Goal: Task Accomplishment & Management: Use online tool/utility

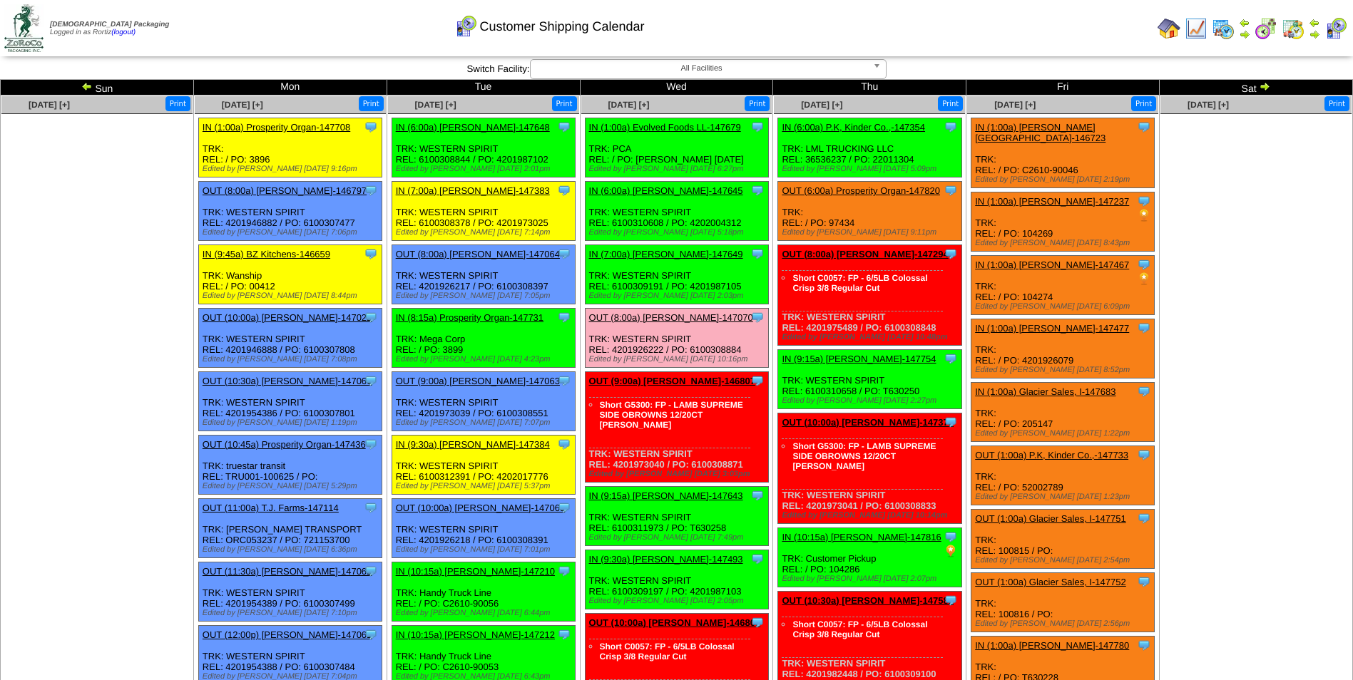
click at [1316, 34] on img at bounding box center [1313, 34] width 11 height 11
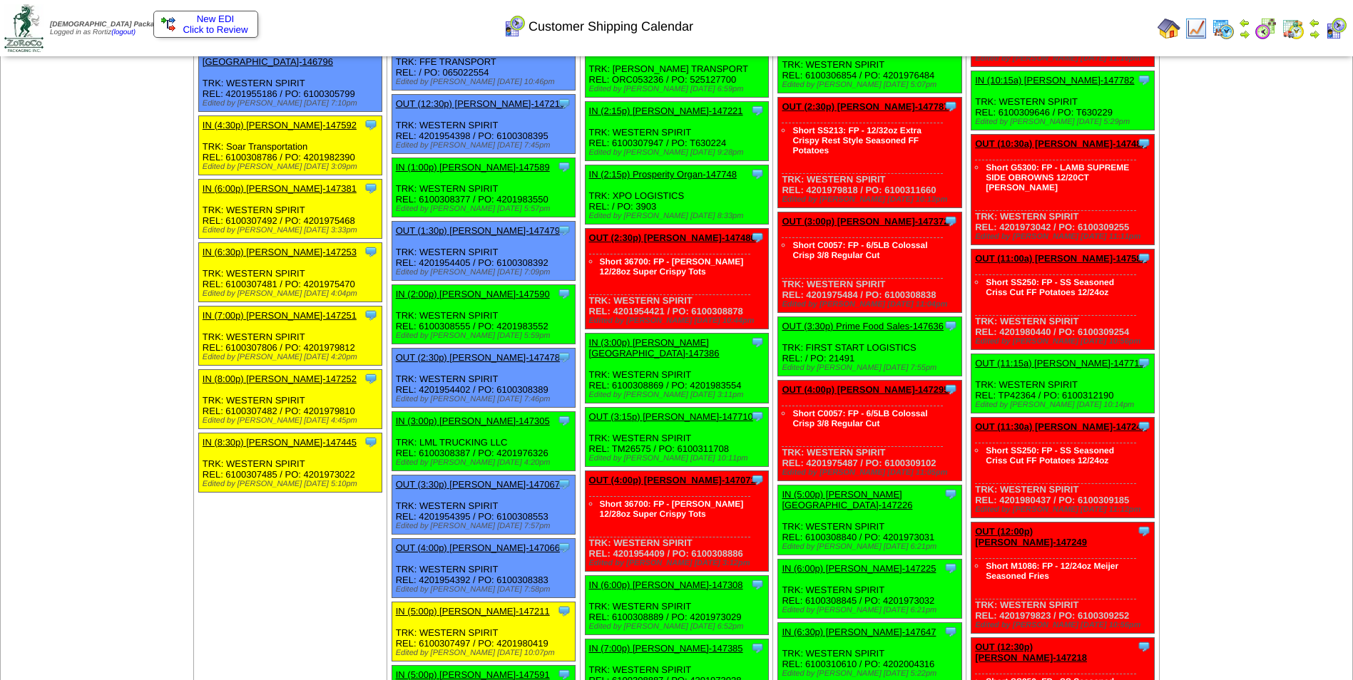
scroll to position [1212, 0]
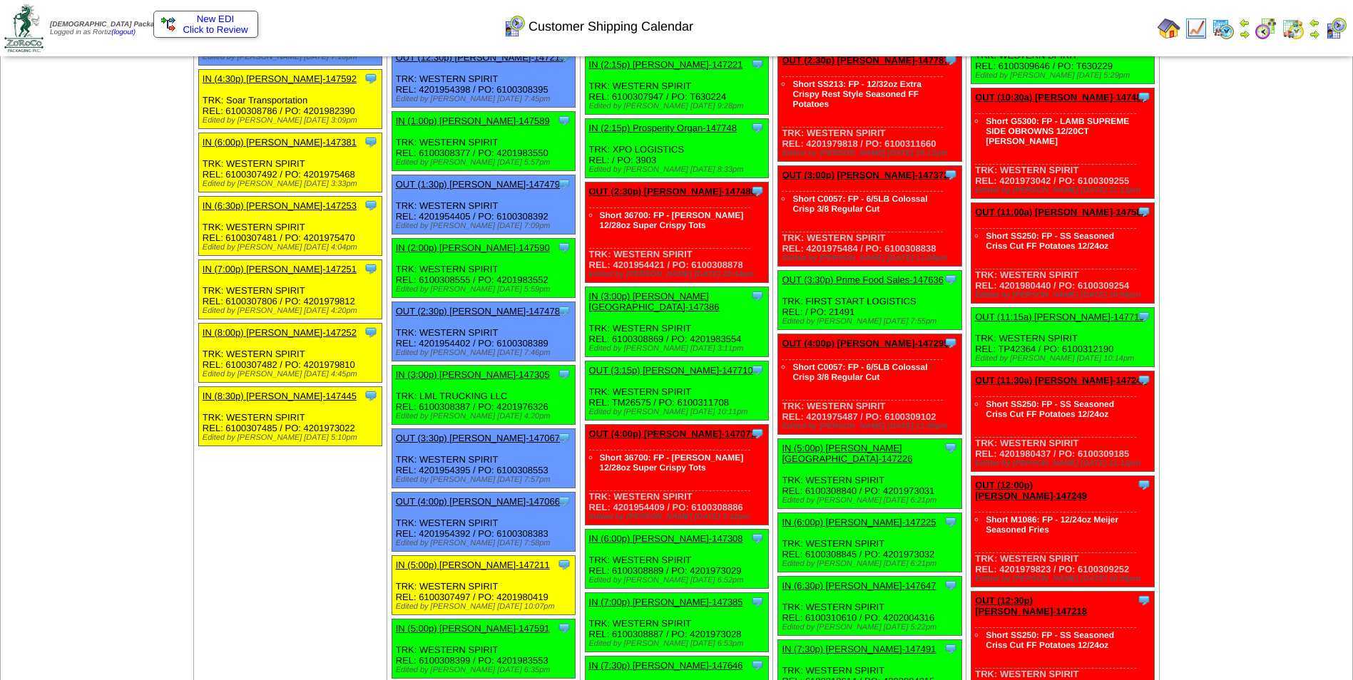
click at [200, 17] on span "New EDI" at bounding box center [216, 19] width 38 height 11
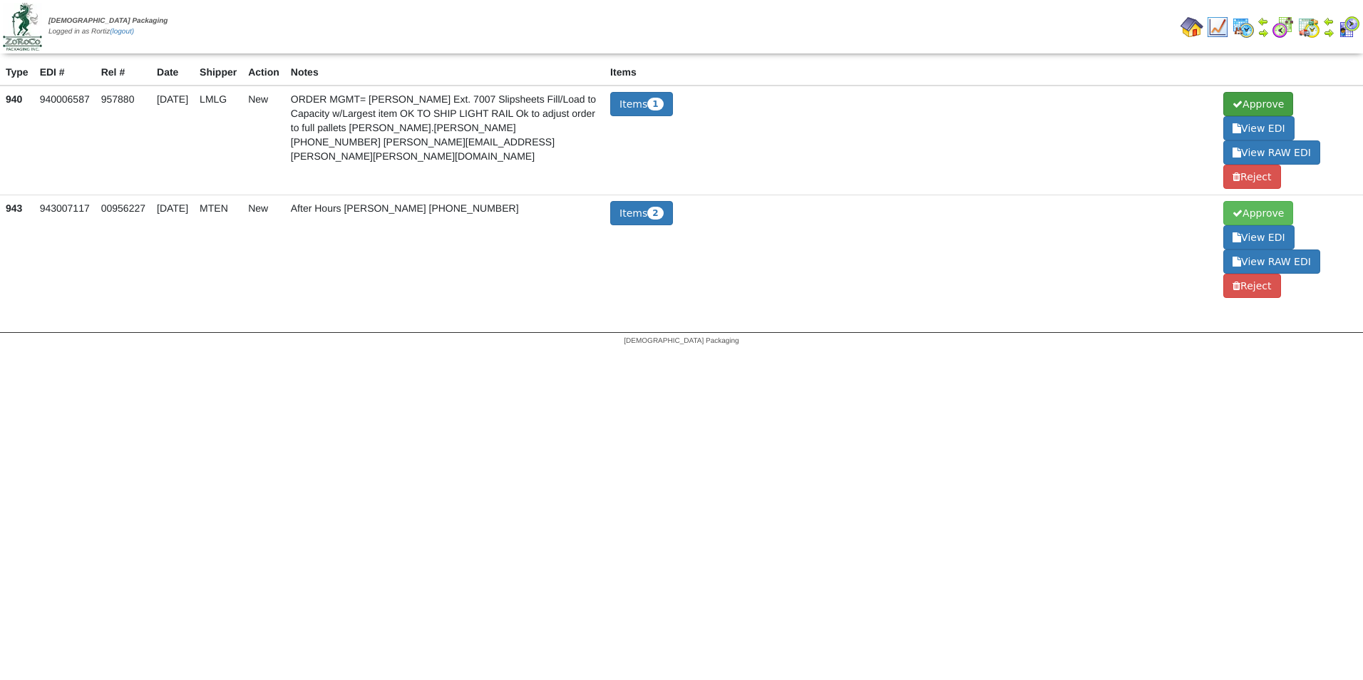
click at [1247, 98] on span "Approve" at bounding box center [1259, 104] width 70 height 24
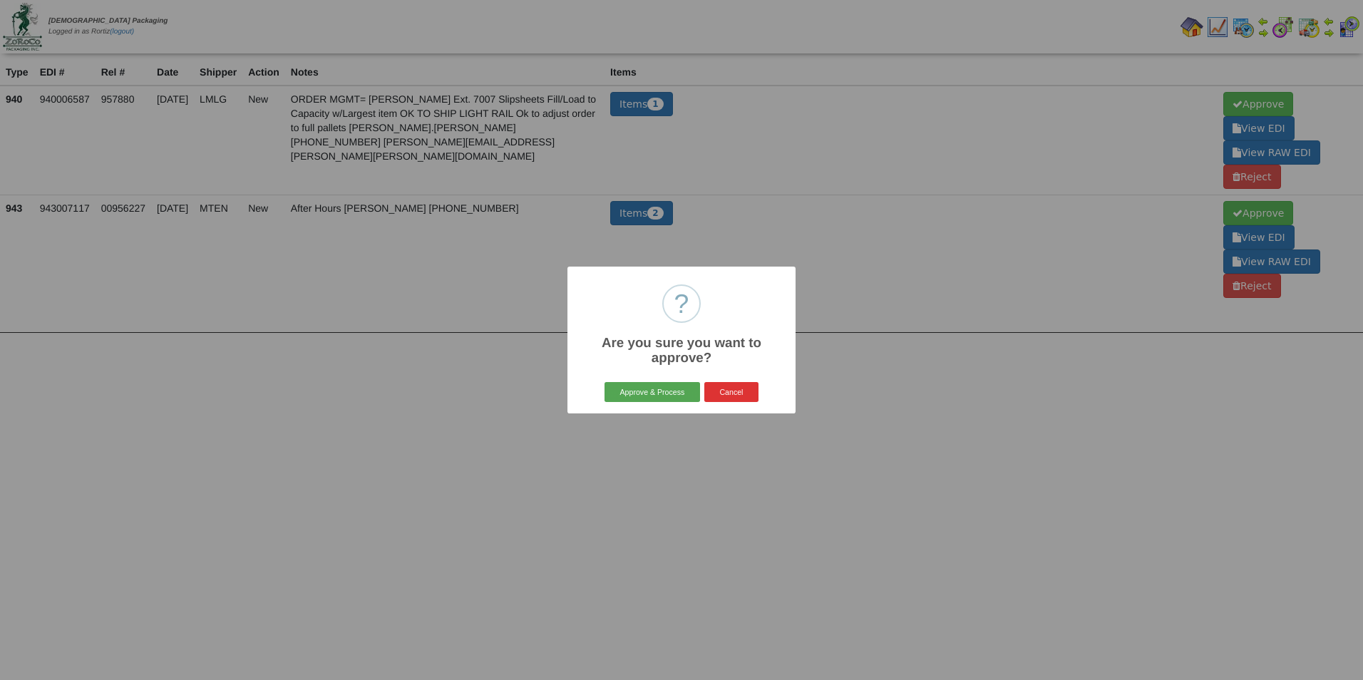
click at [650, 393] on button "Approve & Process" at bounding box center [652, 392] width 95 height 20
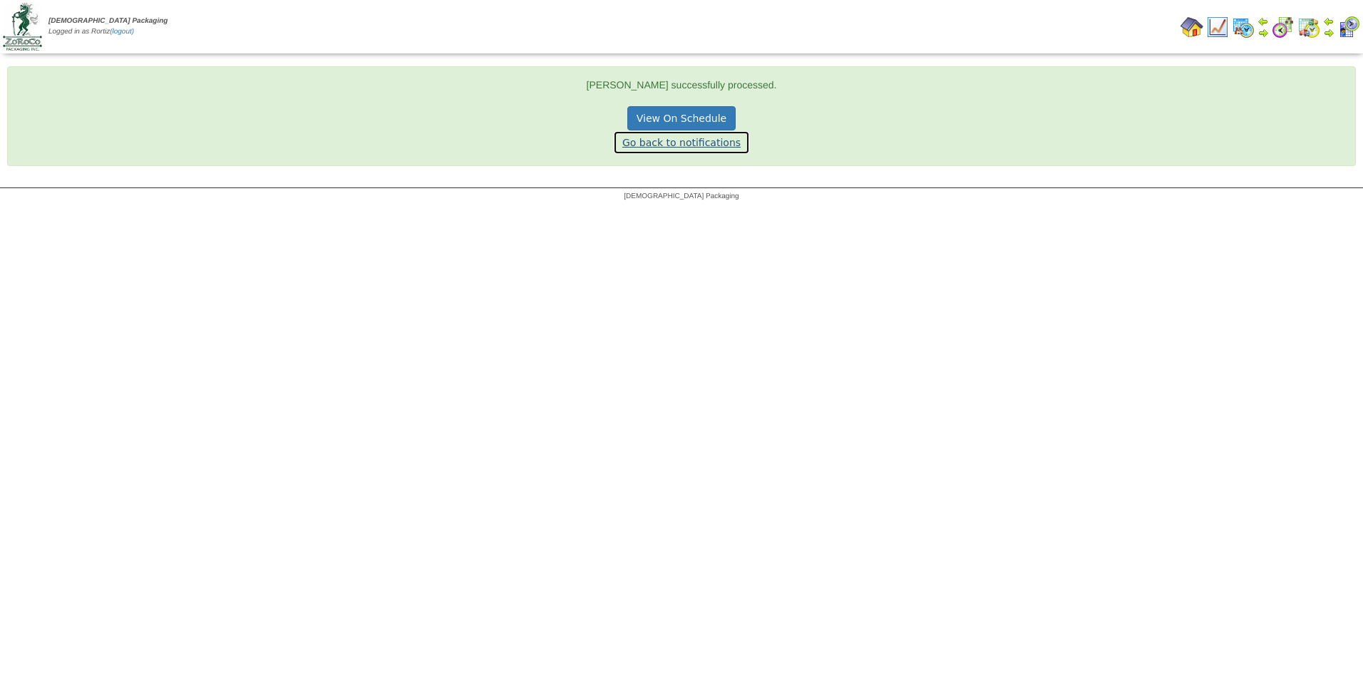
click at [706, 145] on link "Go back to notifications" at bounding box center [681, 142] width 137 height 24
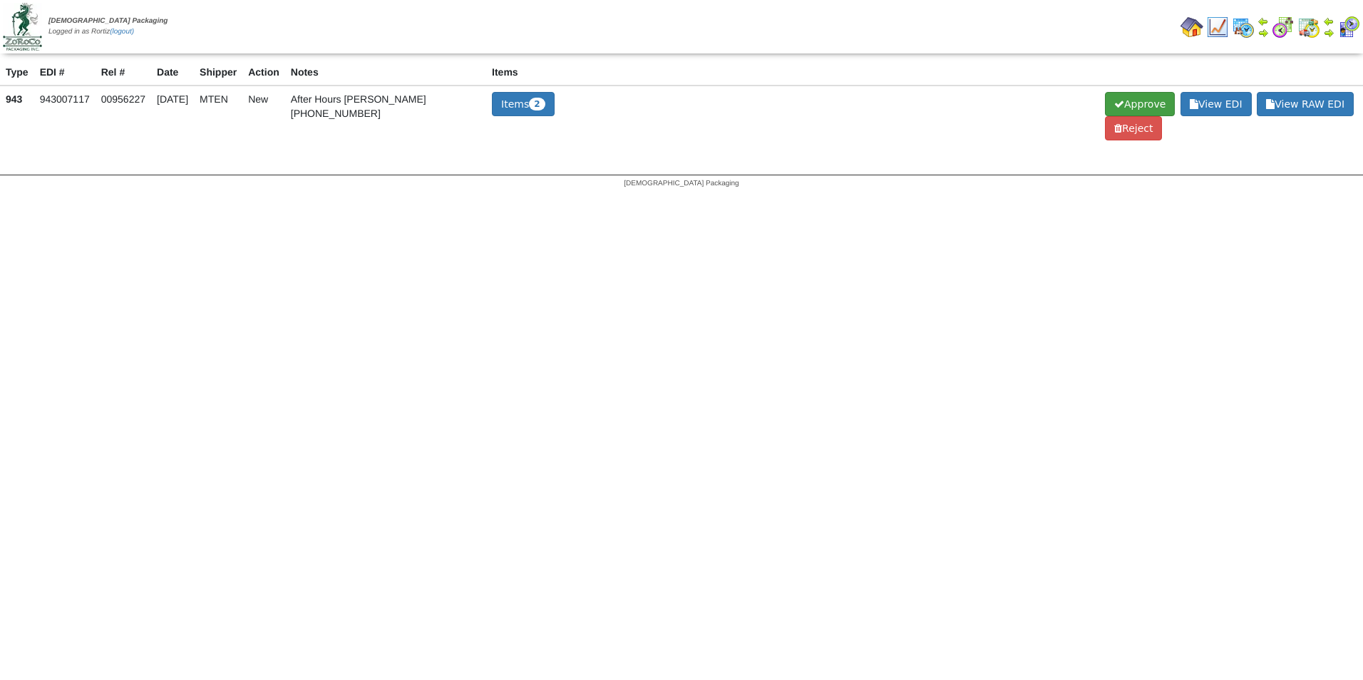
click at [1129, 97] on span "Approve" at bounding box center [1140, 104] width 70 height 24
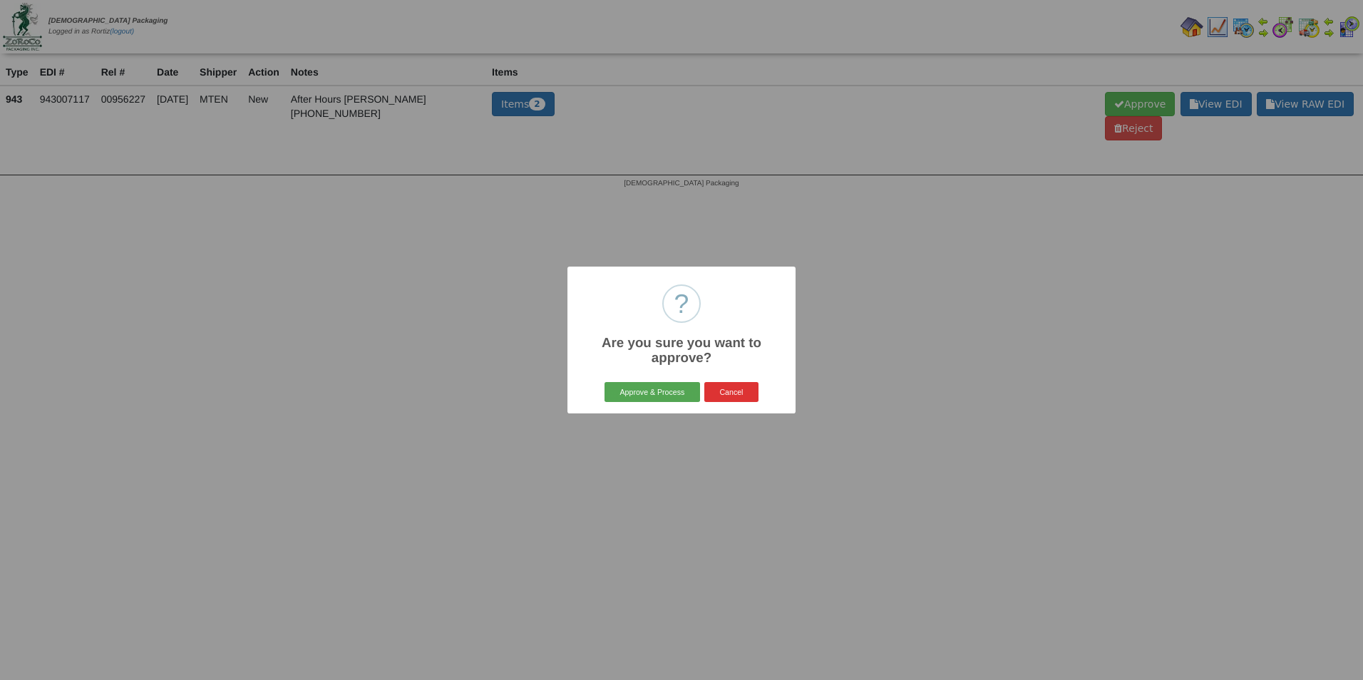
click at [659, 392] on button "Approve & Process" at bounding box center [652, 392] width 95 height 20
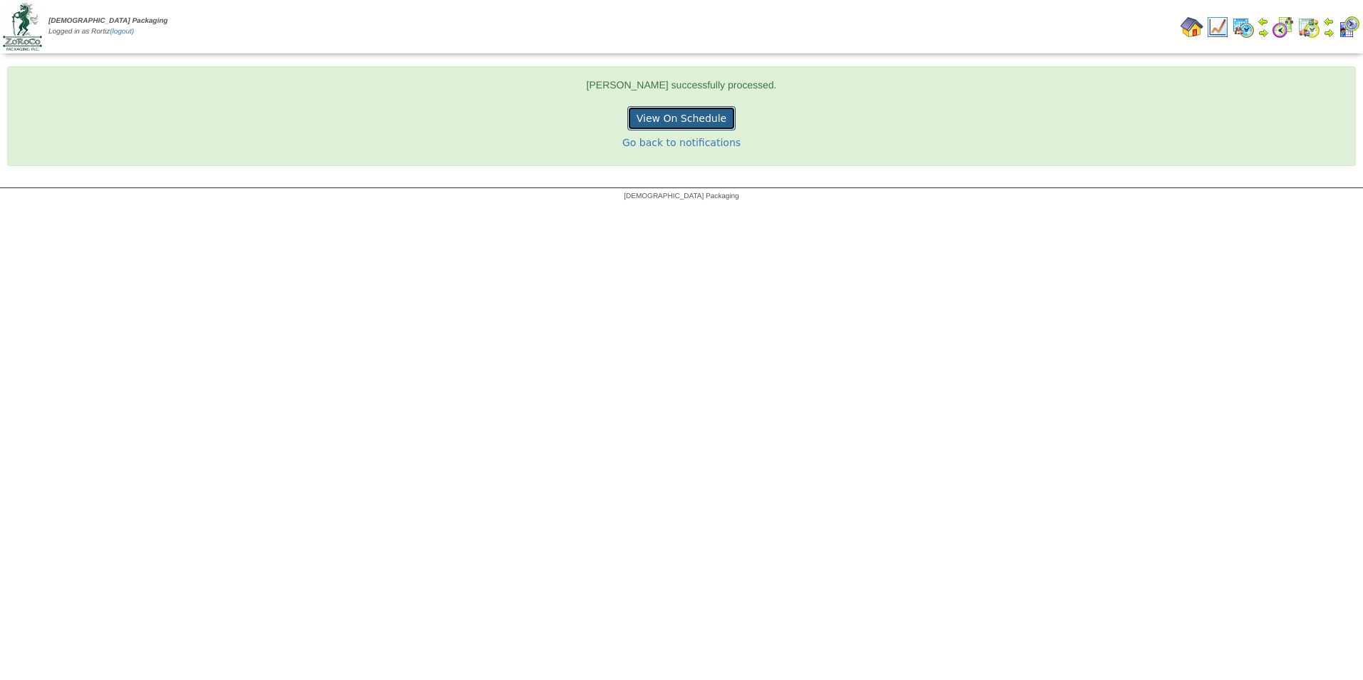
click at [689, 122] on link "View On Schedule" at bounding box center [681, 118] width 108 height 24
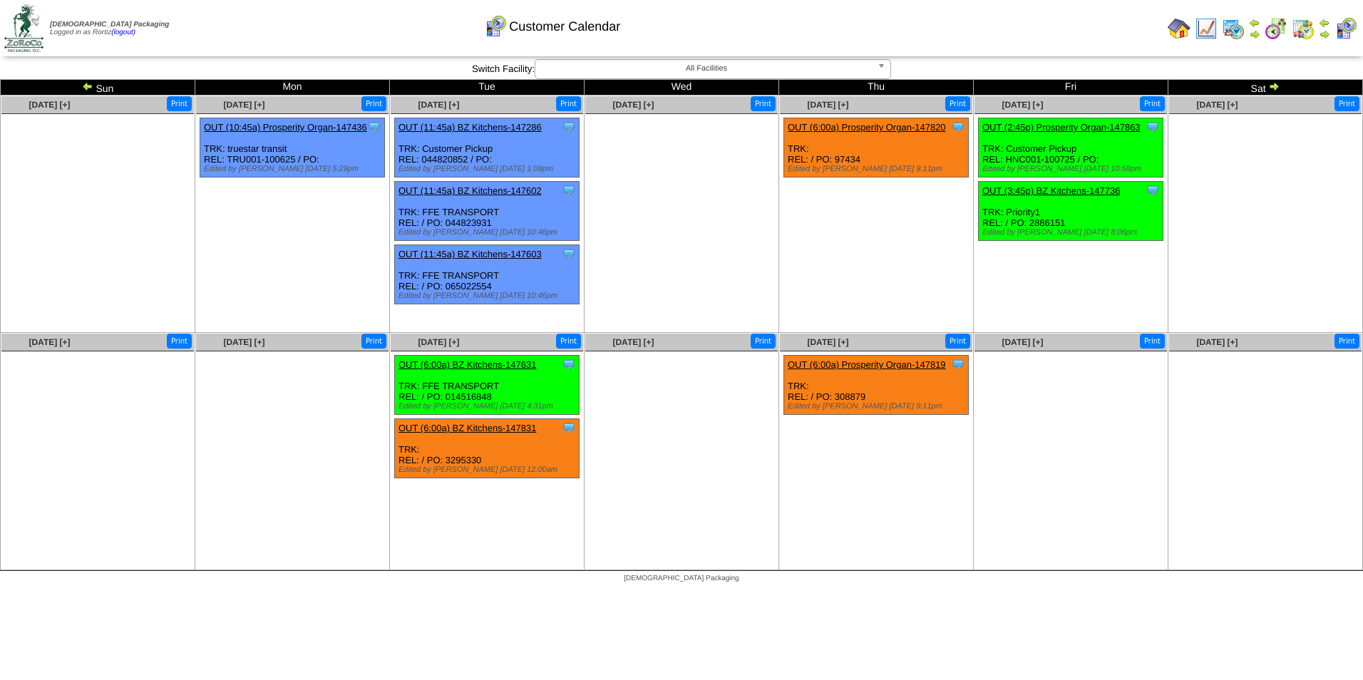
click at [1179, 32] on img at bounding box center [1179, 28] width 23 height 23
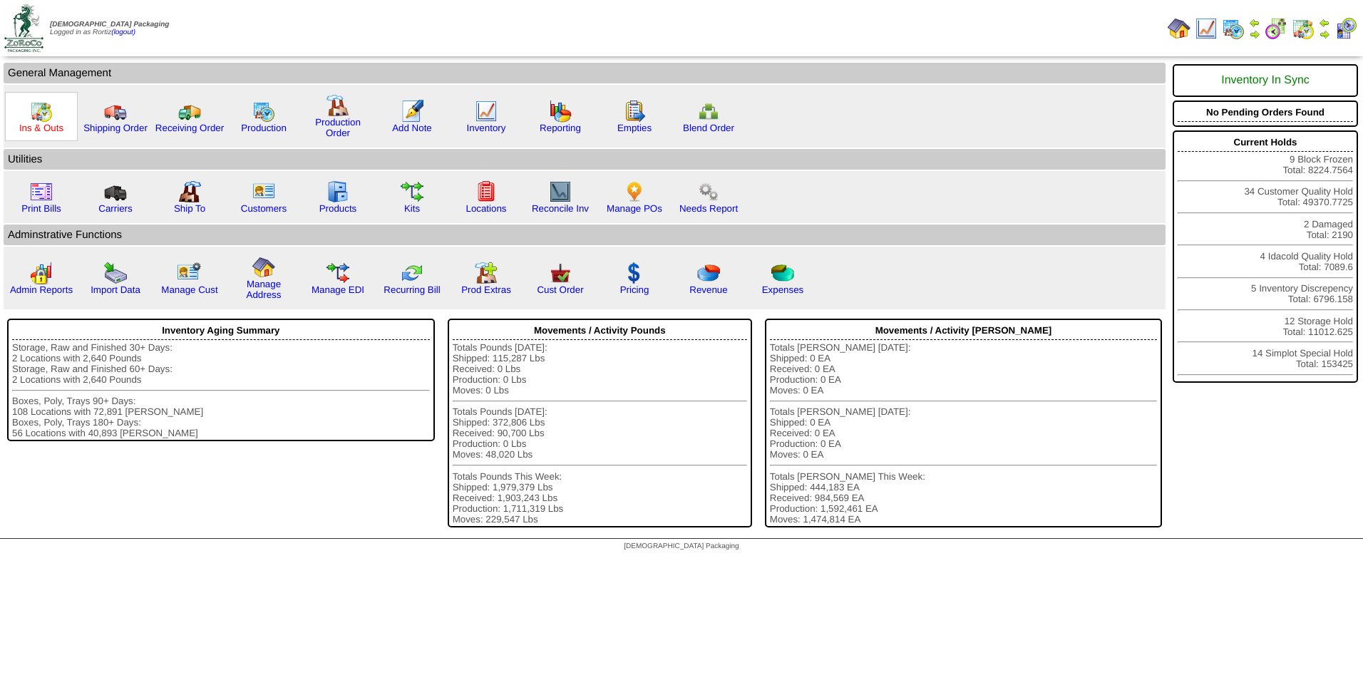
click at [35, 123] on link "Ins & Outs" at bounding box center [41, 128] width 44 height 11
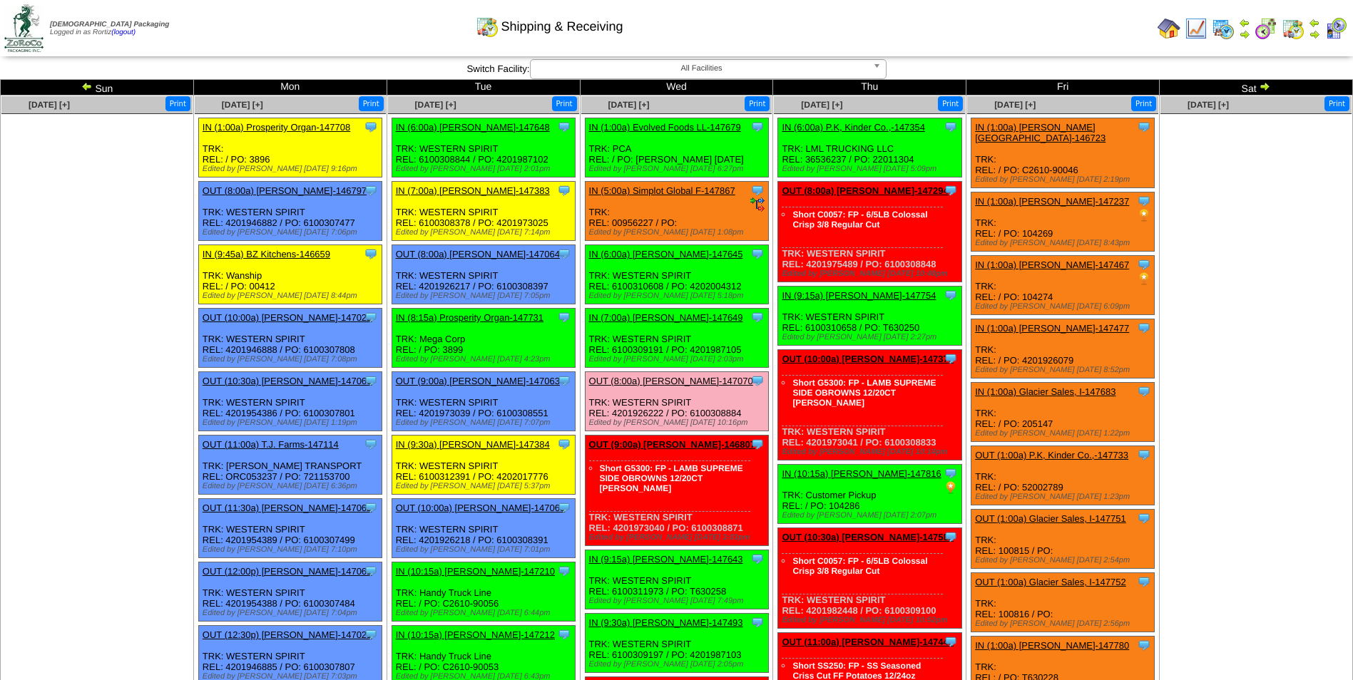
click at [670, 128] on link "IN (1:00a) Evolved Foods LL-147679" at bounding box center [665, 127] width 152 height 11
